Goal: Information Seeking & Learning: Understand process/instructions

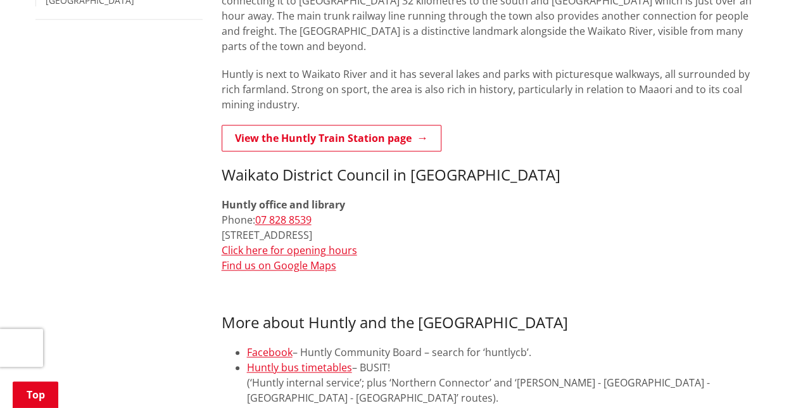
scroll to position [506, 0]
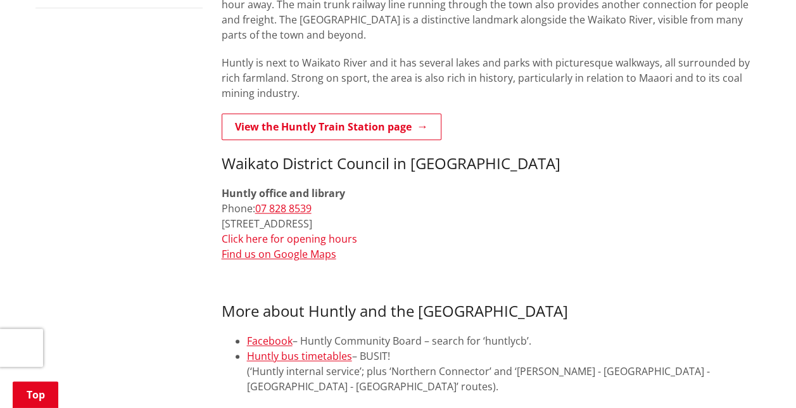
click at [277, 232] on link "Click here for opening hours" at bounding box center [289, 239] width 135 height 14
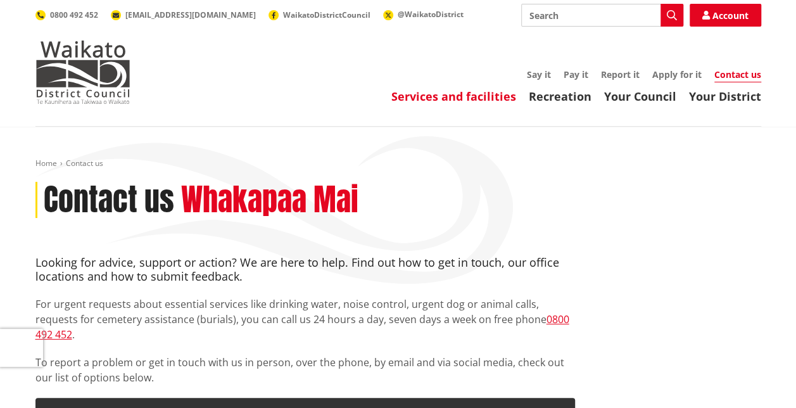
click at [479, 99] on link "Services and facilities" at bounding box center [453, 96] width 125 height 15
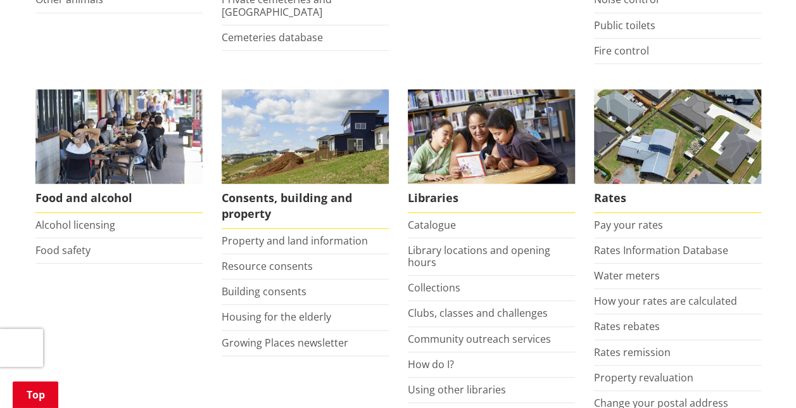
scroll to position [443, 0]
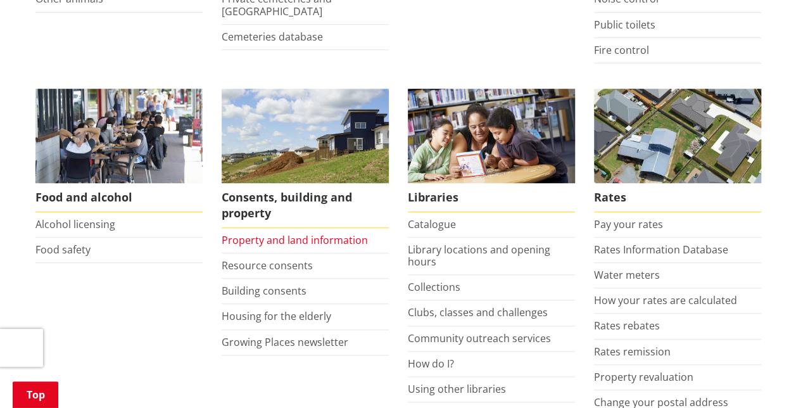
click at [267, 237] on link "Property and land information" at bounding box center [295, 240] width 146 height 14
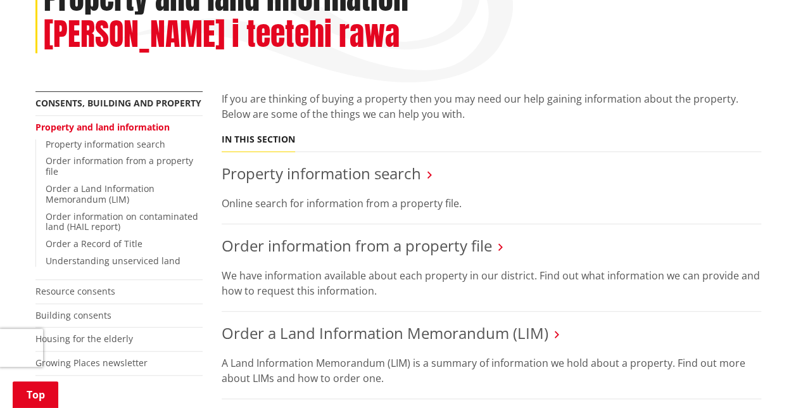
scroll to position [190, 0]
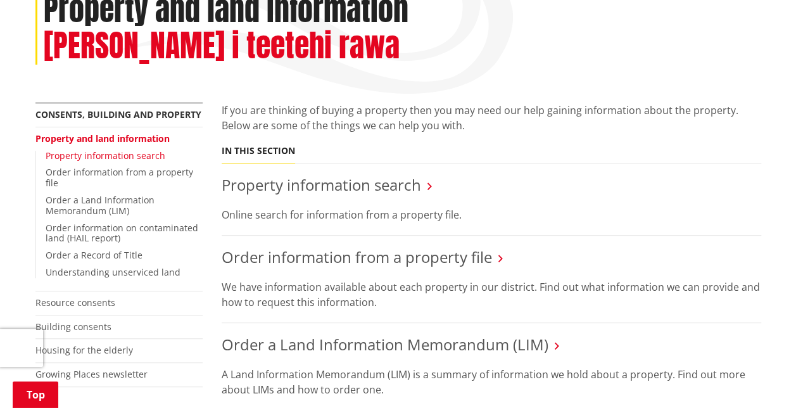
click at [93, 149] on link "Property information search" at bounding box center [106, 155] width 120 height 12
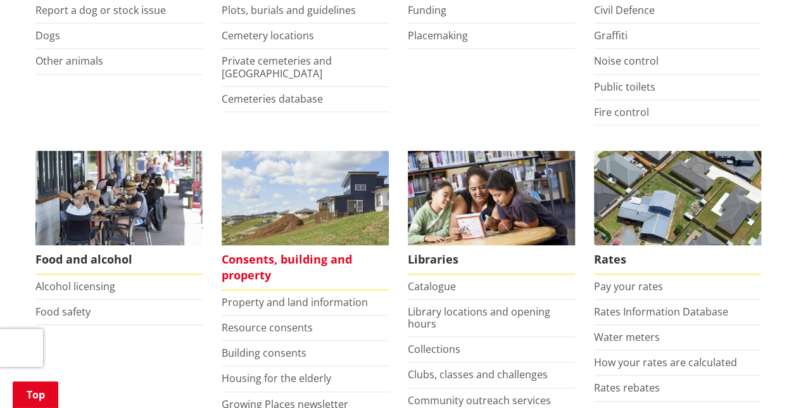
scroll to position [443, 0]
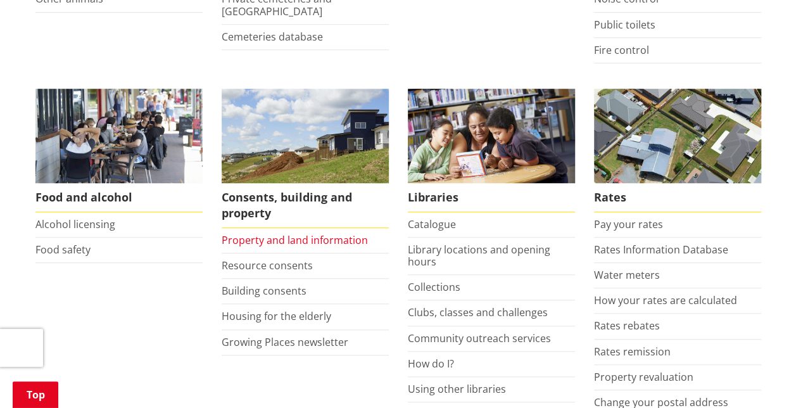
click at [271, 237] on link "Property and land information" at bounding box center [295, 240] width 146 height 14
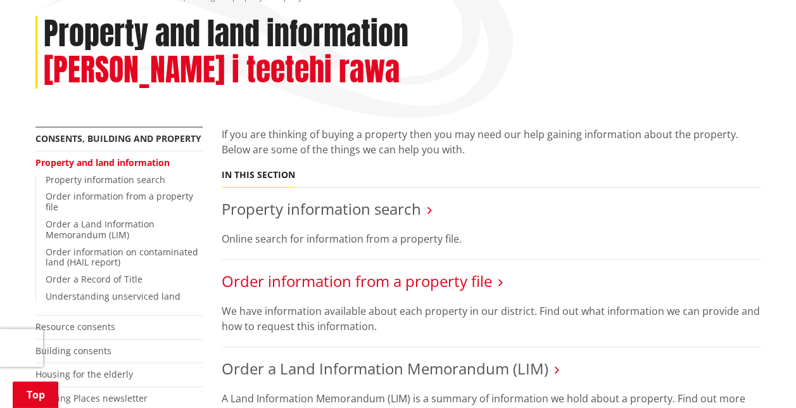
scroll to position [190, 0]
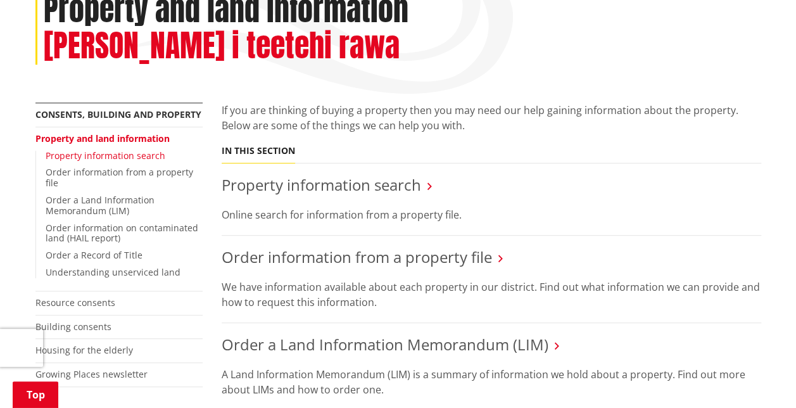
click at [118, 149] on link "Property information search" at bounding box center [106, 155] width 120 height 12
click at [120, 149] on link "Property information search" at bounding box center [106, 155] width 120 height 12
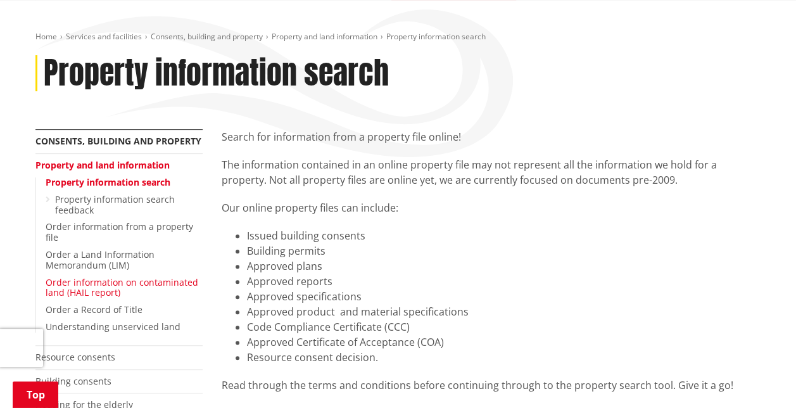
scroll to position [190, 0]
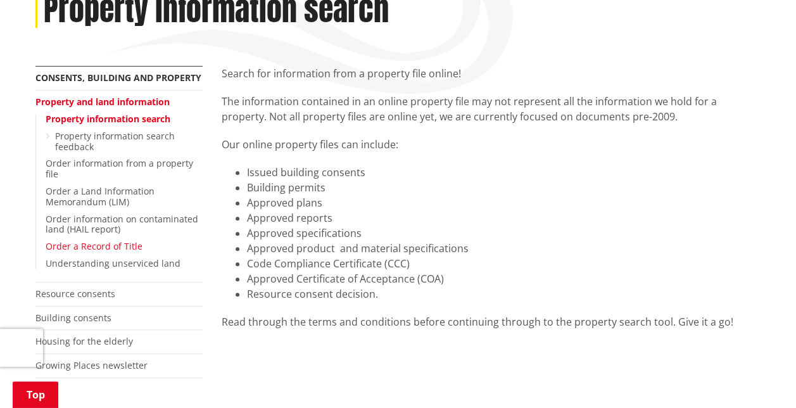
click at [100, 246] on link "Order a Record of Title" at bounding box center [94, 246] width 97 height 12
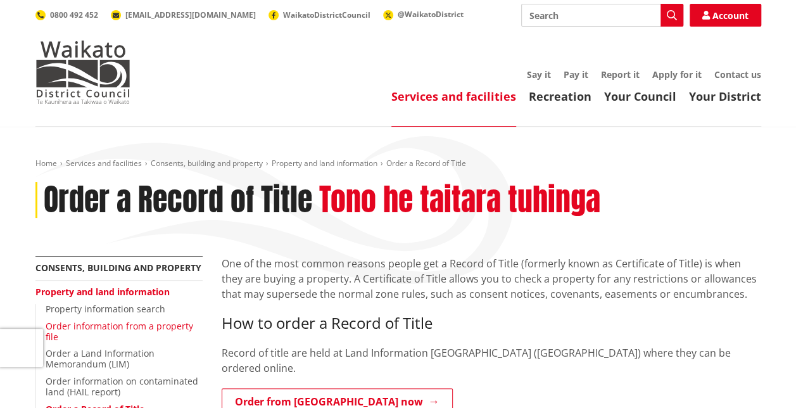
click at [94, 325] on link "Order information from a property file" at bounding box center [119, 331] width 147 height 23
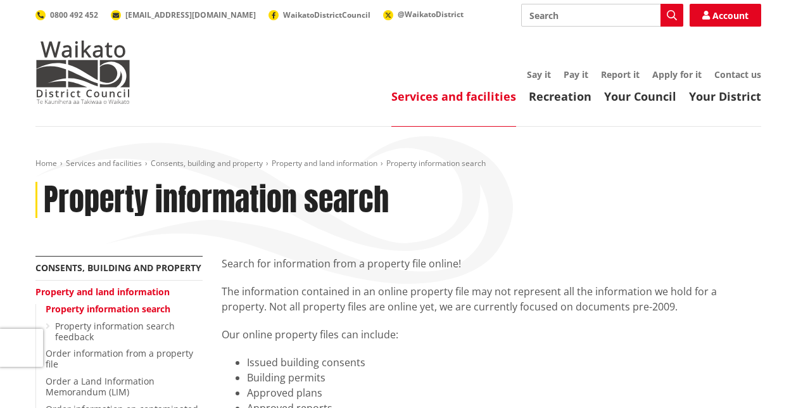
scroll to position [190, 0]
